Goal: Information Seeking & Learning: Learn about a topic

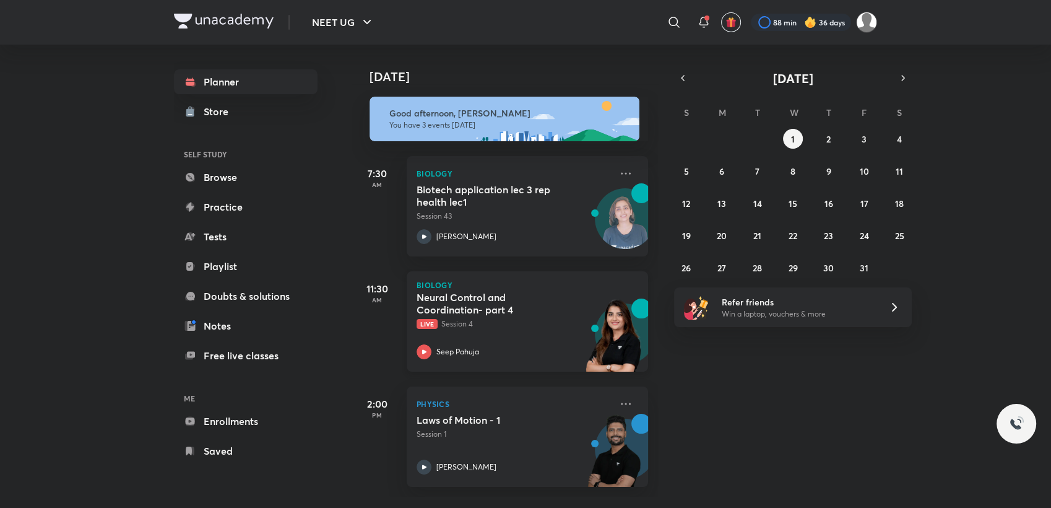
click at [491, 317] on div "Neural Control and Coordination- part 4 Live Session 4" at bounding box center [514, 310] width 194 height 38
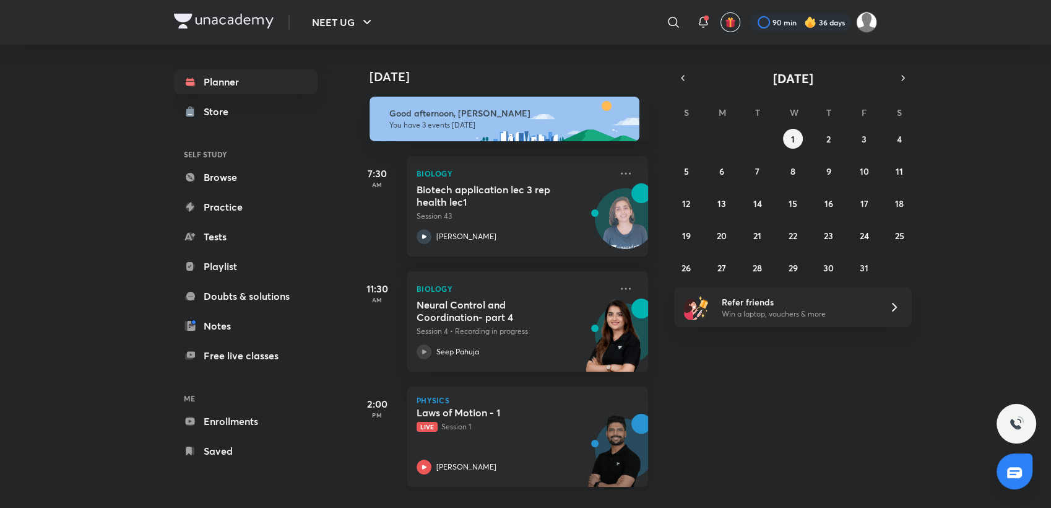
click at [521, 457] on div "Laws of Motion - 1 Live Session 1 [PERSON_NAME]" at bounding box center [514, 440] width 194 height 68
